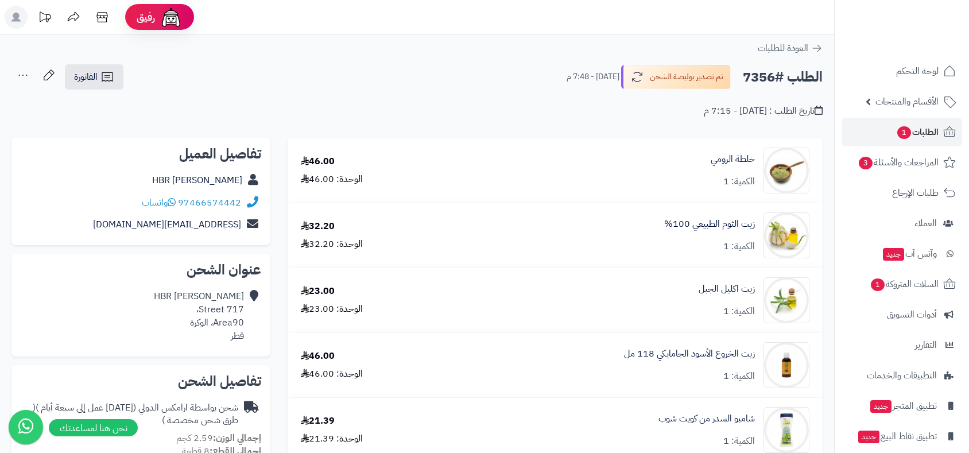
scroll to position [191, 0]
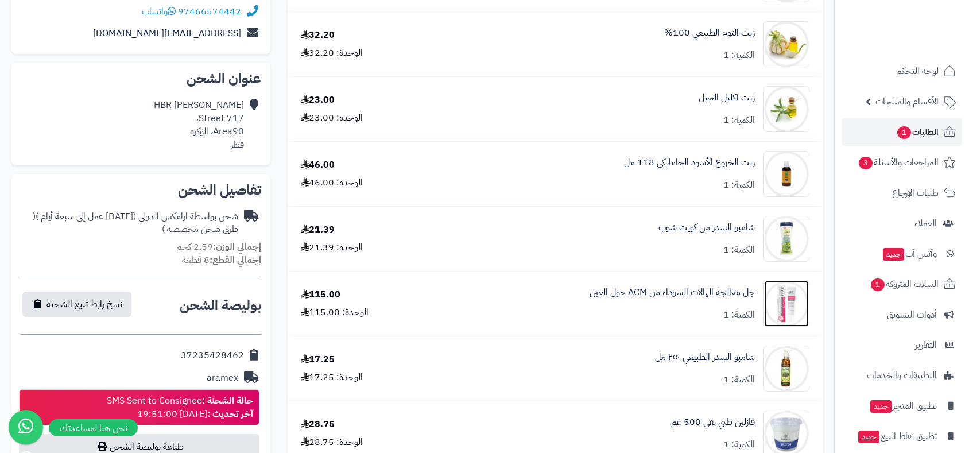
click at [783, 306] on img at bounding box center [786, 304] width 45 height 46
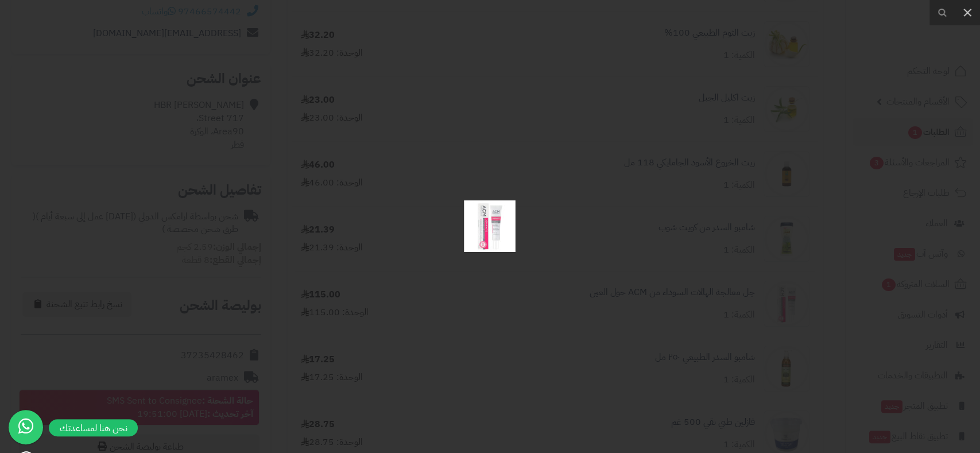
click at [783, 306] on div at bounding box center [490, 226] width 980 height 453
click at [497, 236] on img at bounding box center [490, 226] width 52 height 52
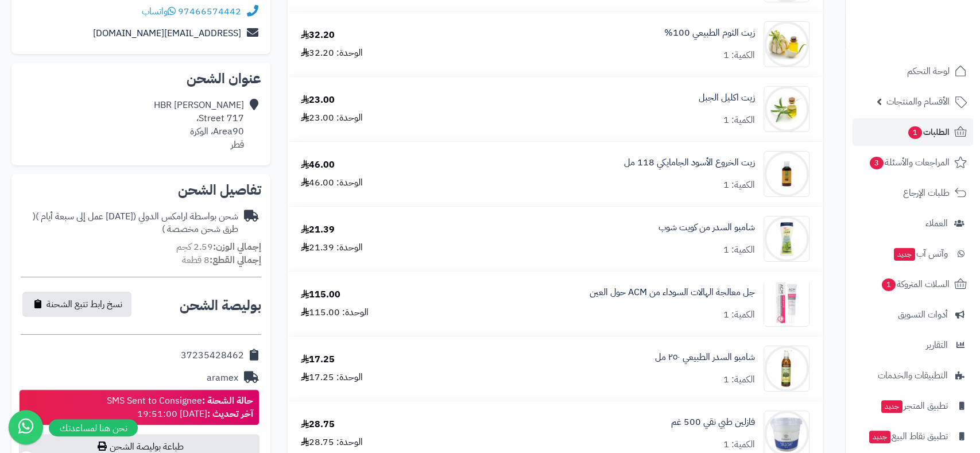
click at [497, 236] on div at bounding box center [490, 226] width 980 height 453
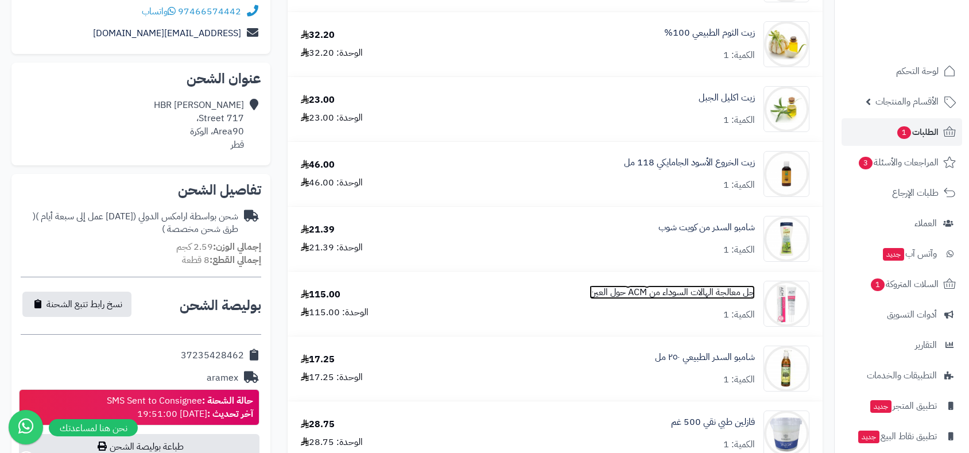
click at [674, 294] on link "جل معالجة الهالات السوداء من ACM حول العين" at bounding box center [671, 292] width 165 height 13
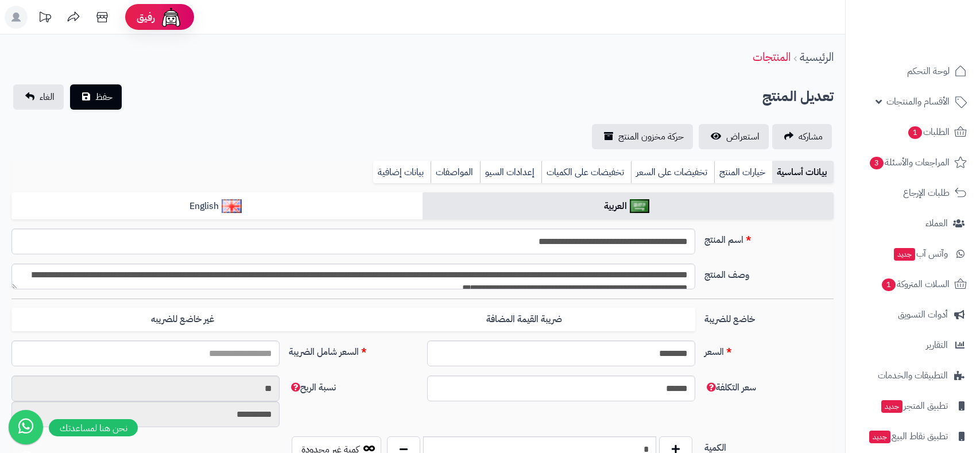
type input "******"
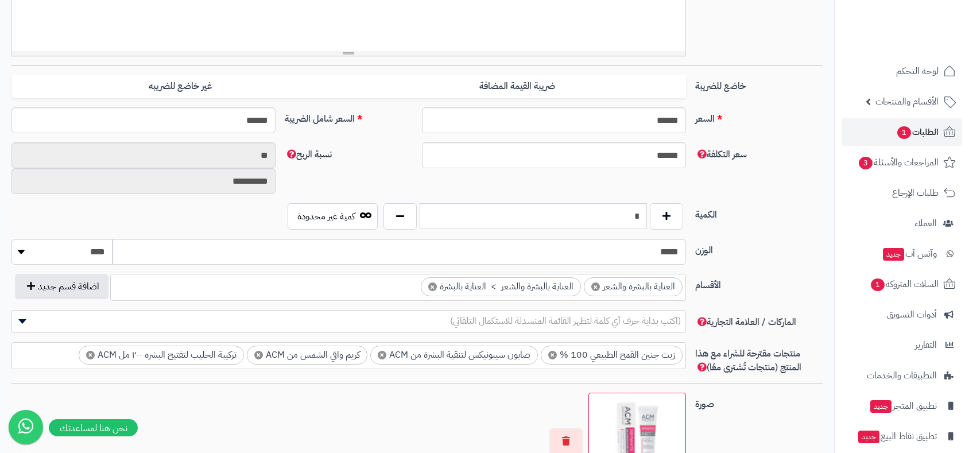
scroll to position [481, 0]
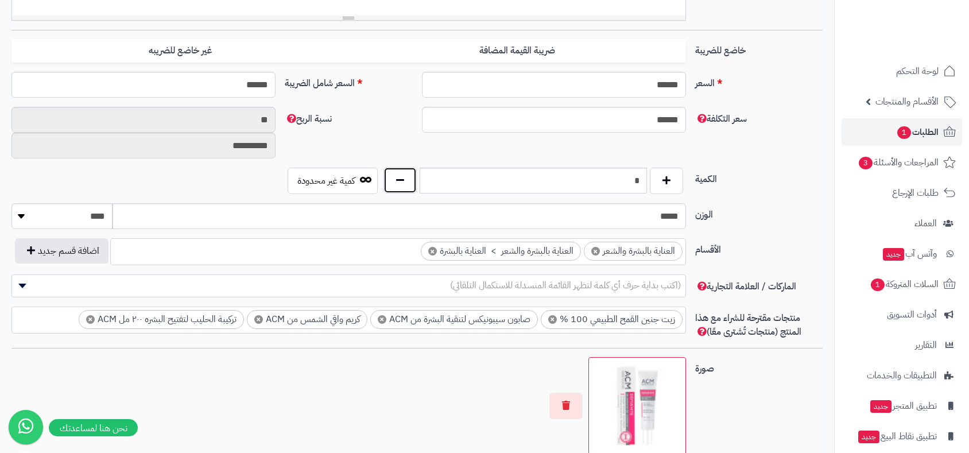
click at [403, 183] on button "button" at bounding box center [399, 180] width 33 height 26
type input "*"
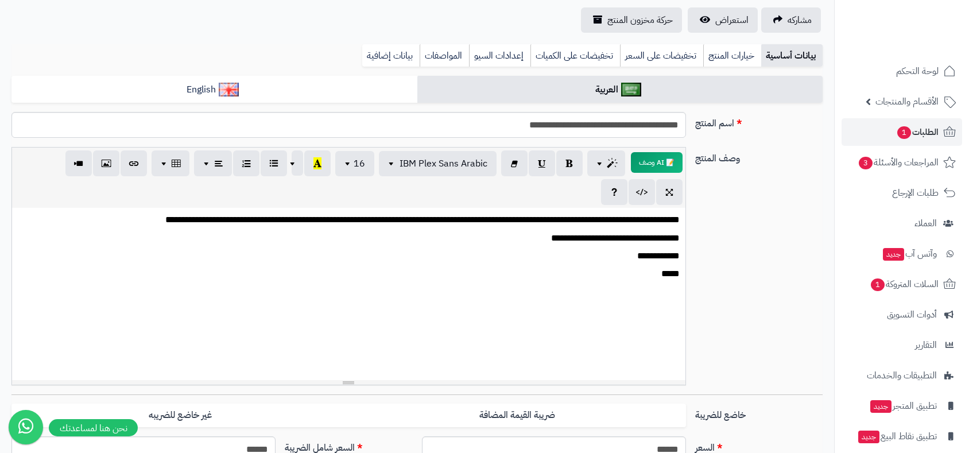
scroll to position [0, 0]
